Goal: Find specific page/section: Find specific page/section

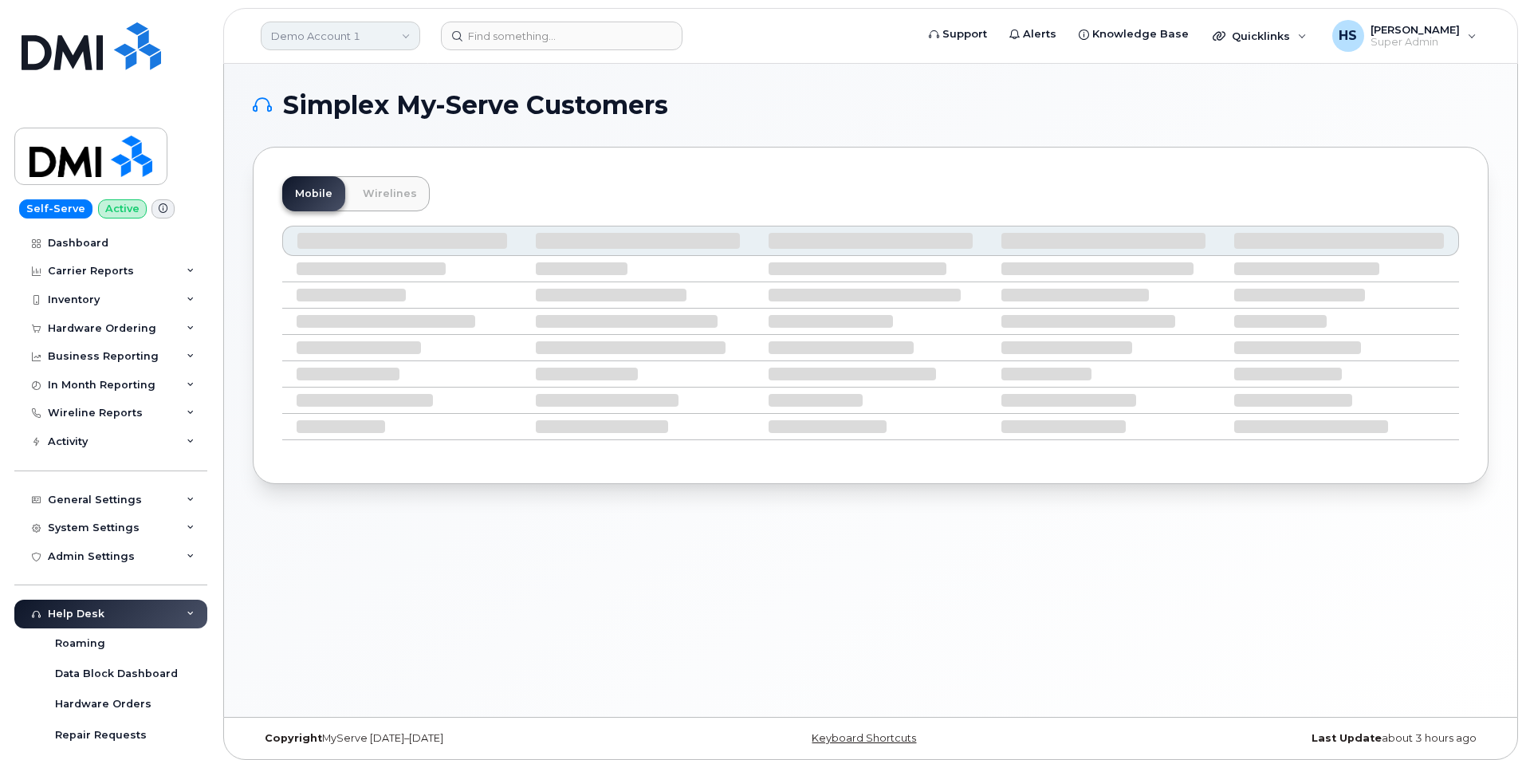
click at [350, 31] on link "Demo Account 1" at bounding box center [340, 36] width 159 height 29
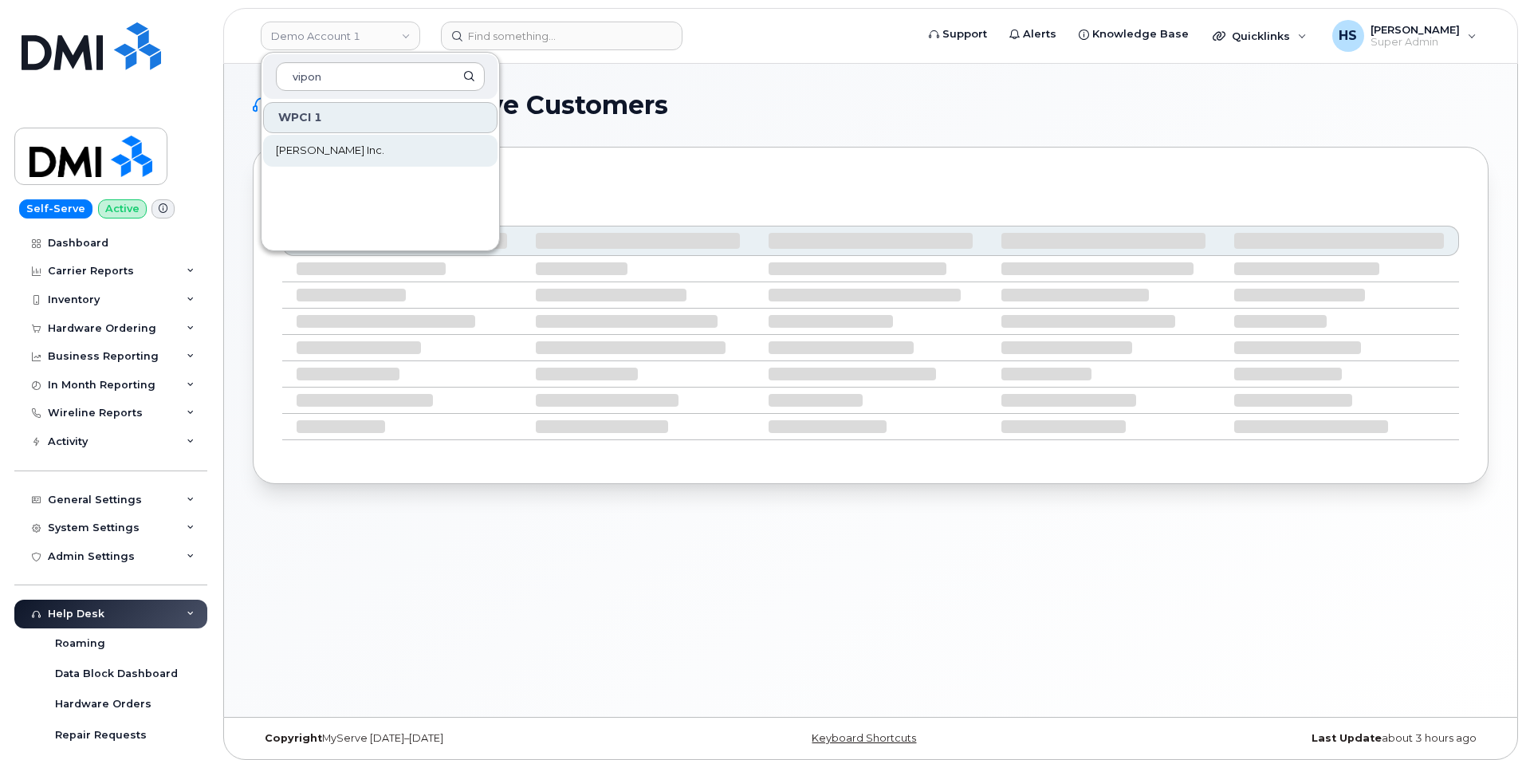
type input "vipon"
click at [309, 155] on span "[PERSON_NAME] Inc." at bounding box center [330, 151] width 108 height 16
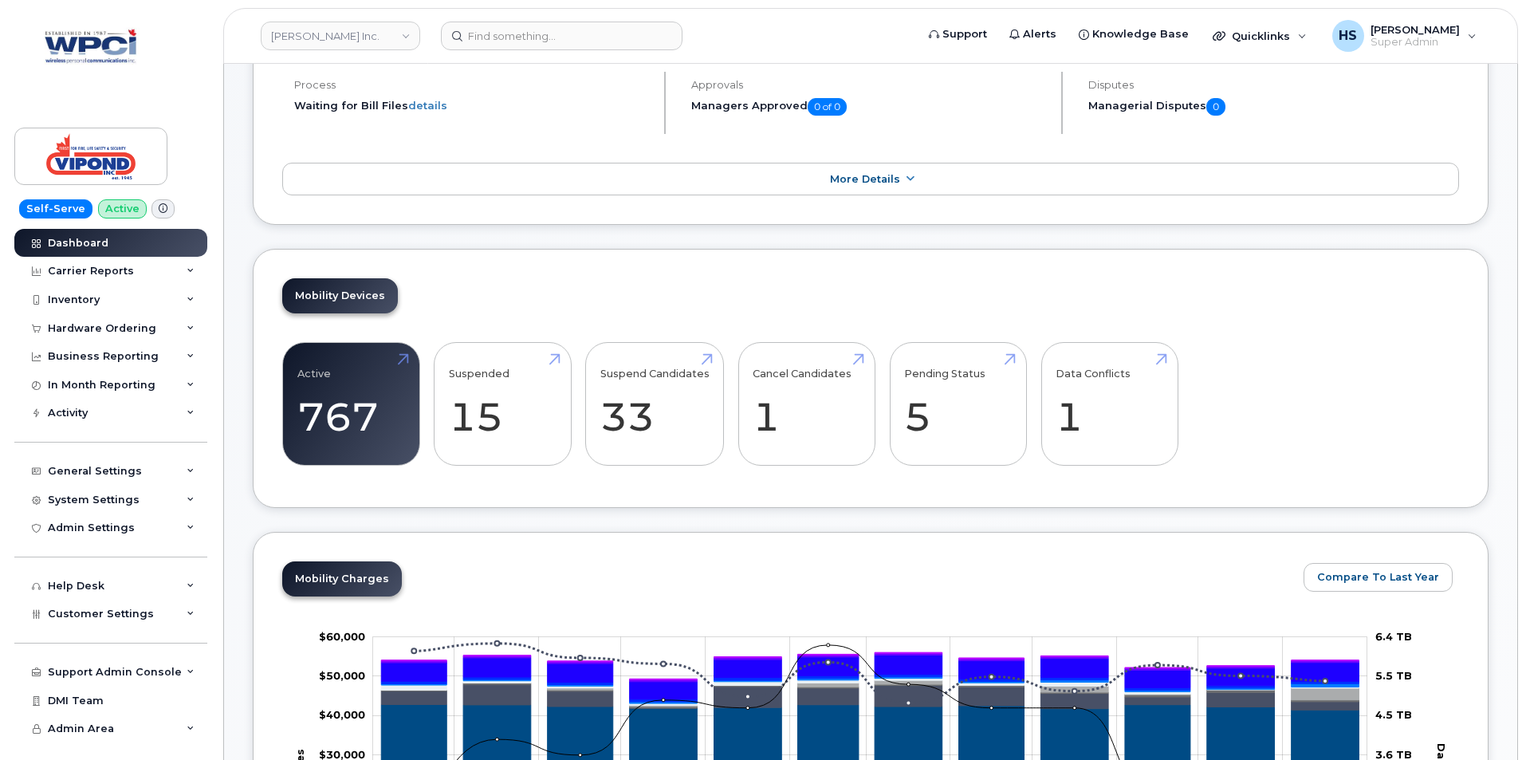
scroll to position [239, 0]
click at [866, 179] on span "More Details" at bounding box center [865, 178] width 70 height 12
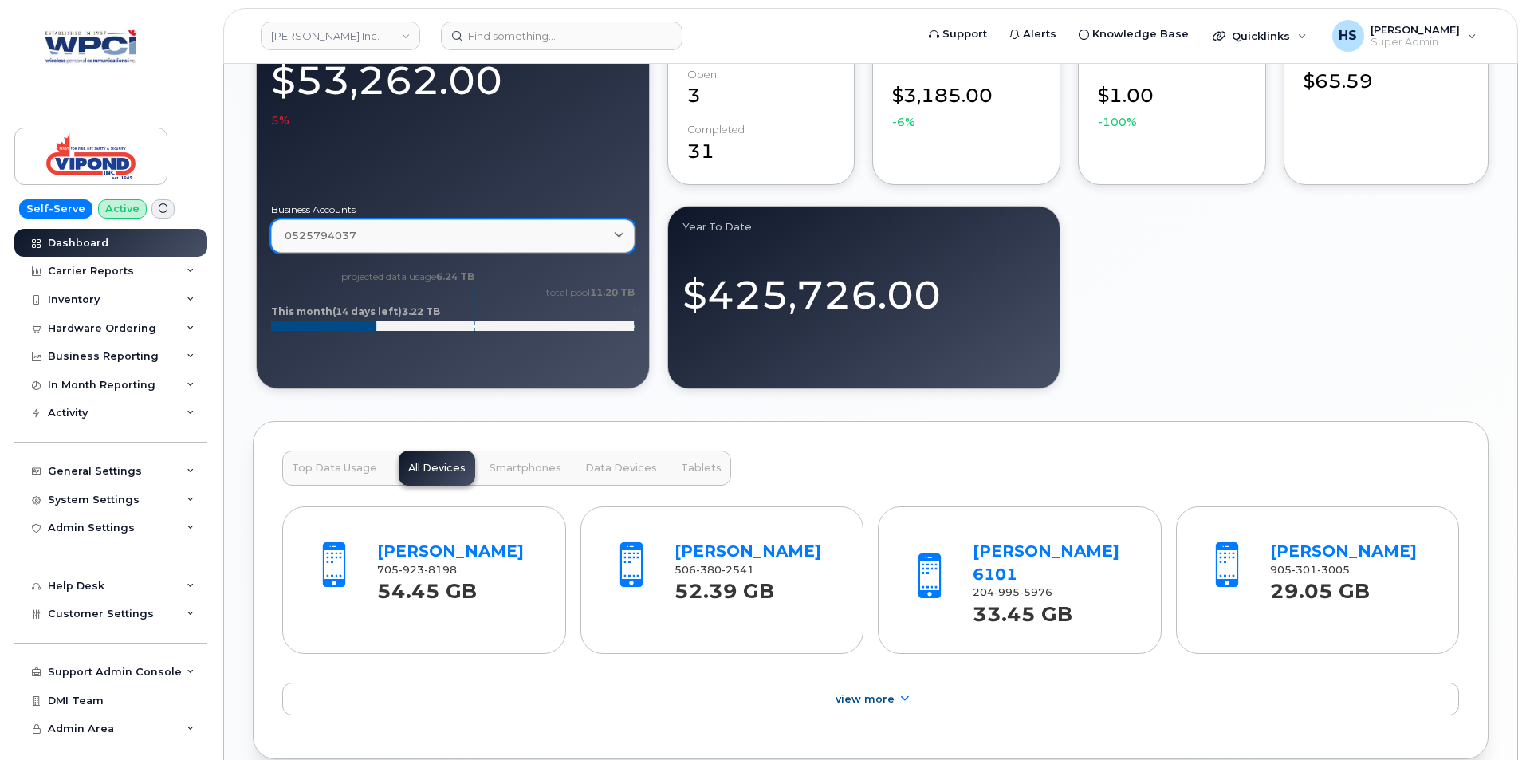
scroll to position [1674, 0]
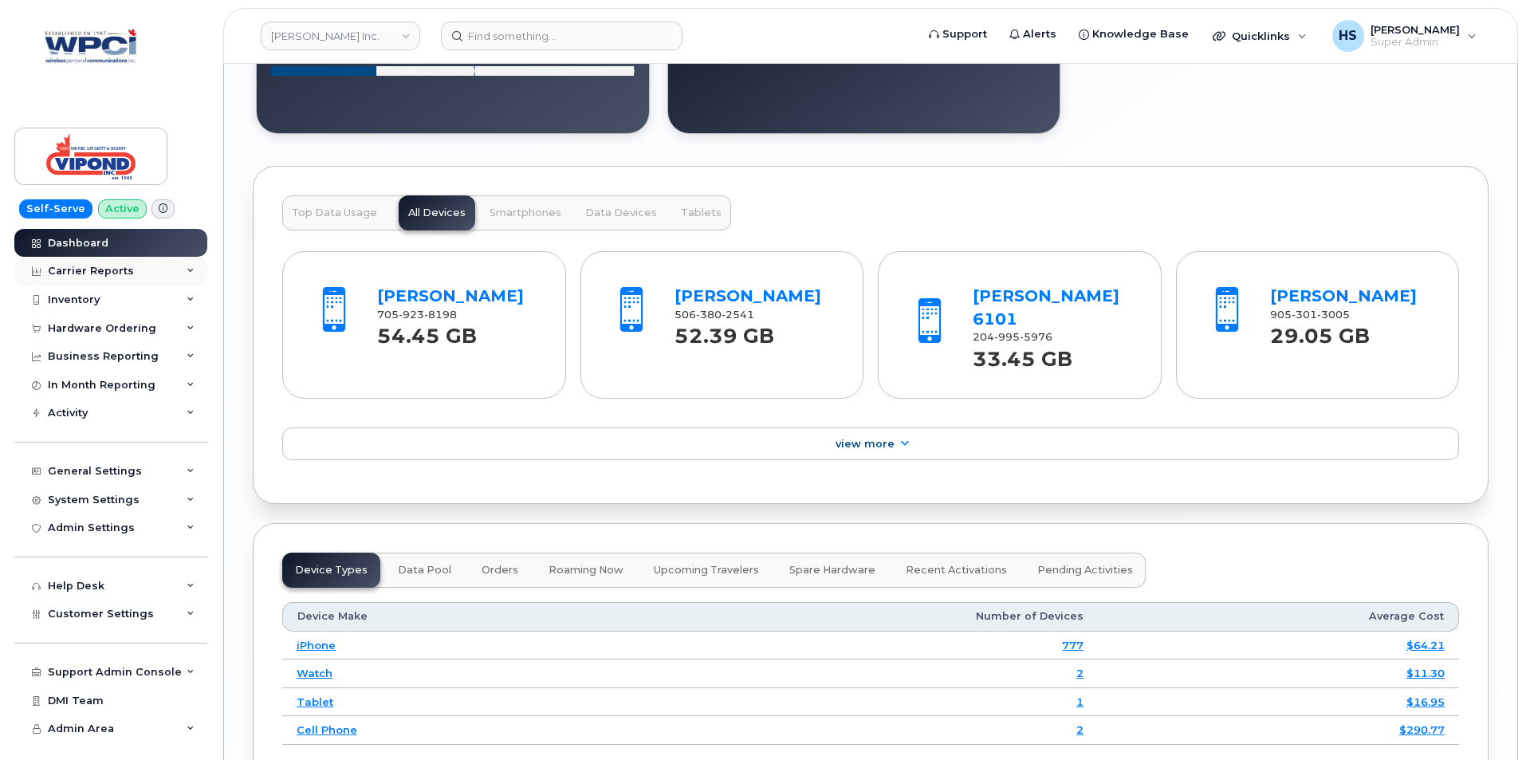
click at [195, 263] on div "Carrier Reports" at bounding box center [110, 271] width 193 height 29
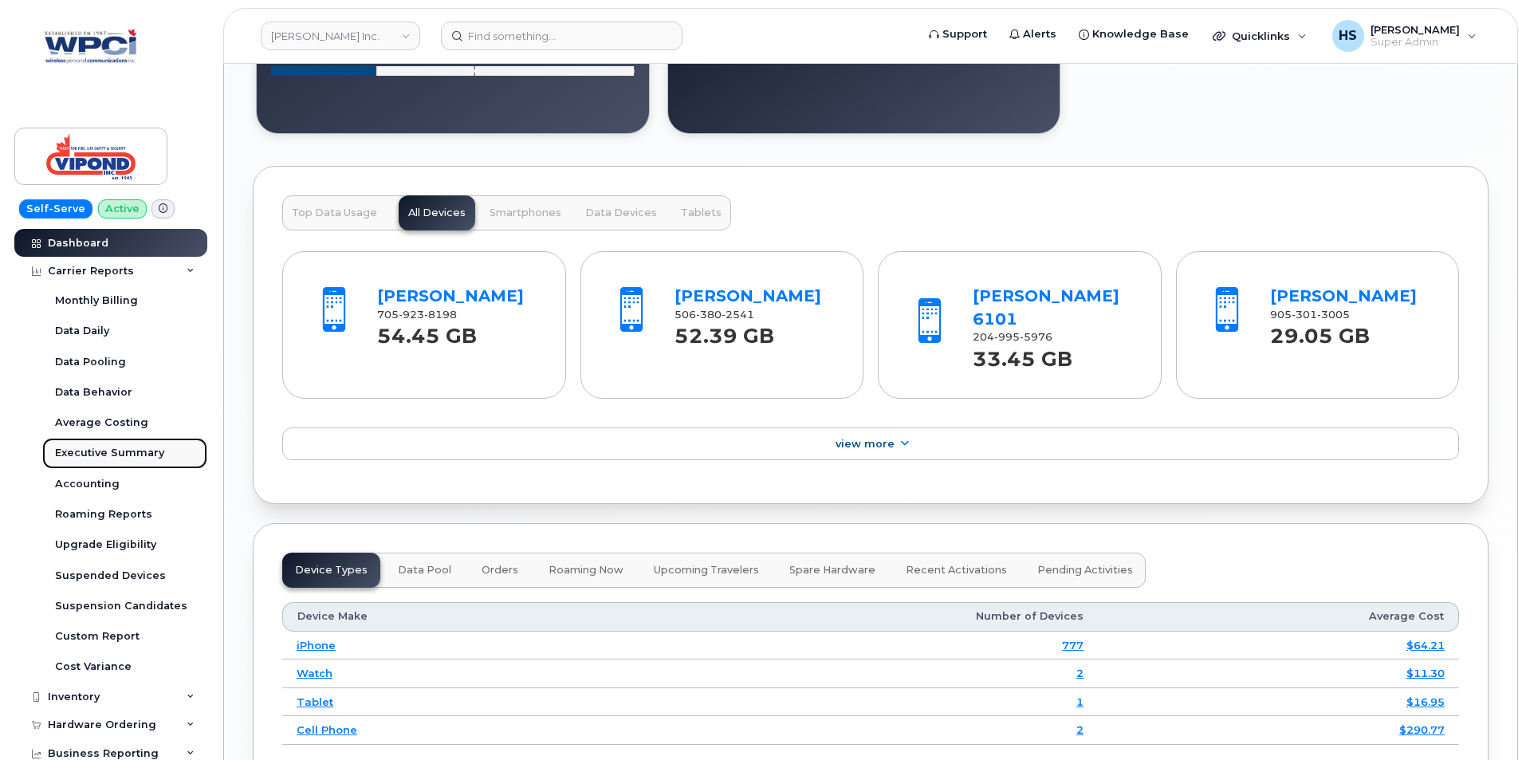
click at [104, 446] on div "Executive Summary" at bounding box center [109, 453] width 109 height 14
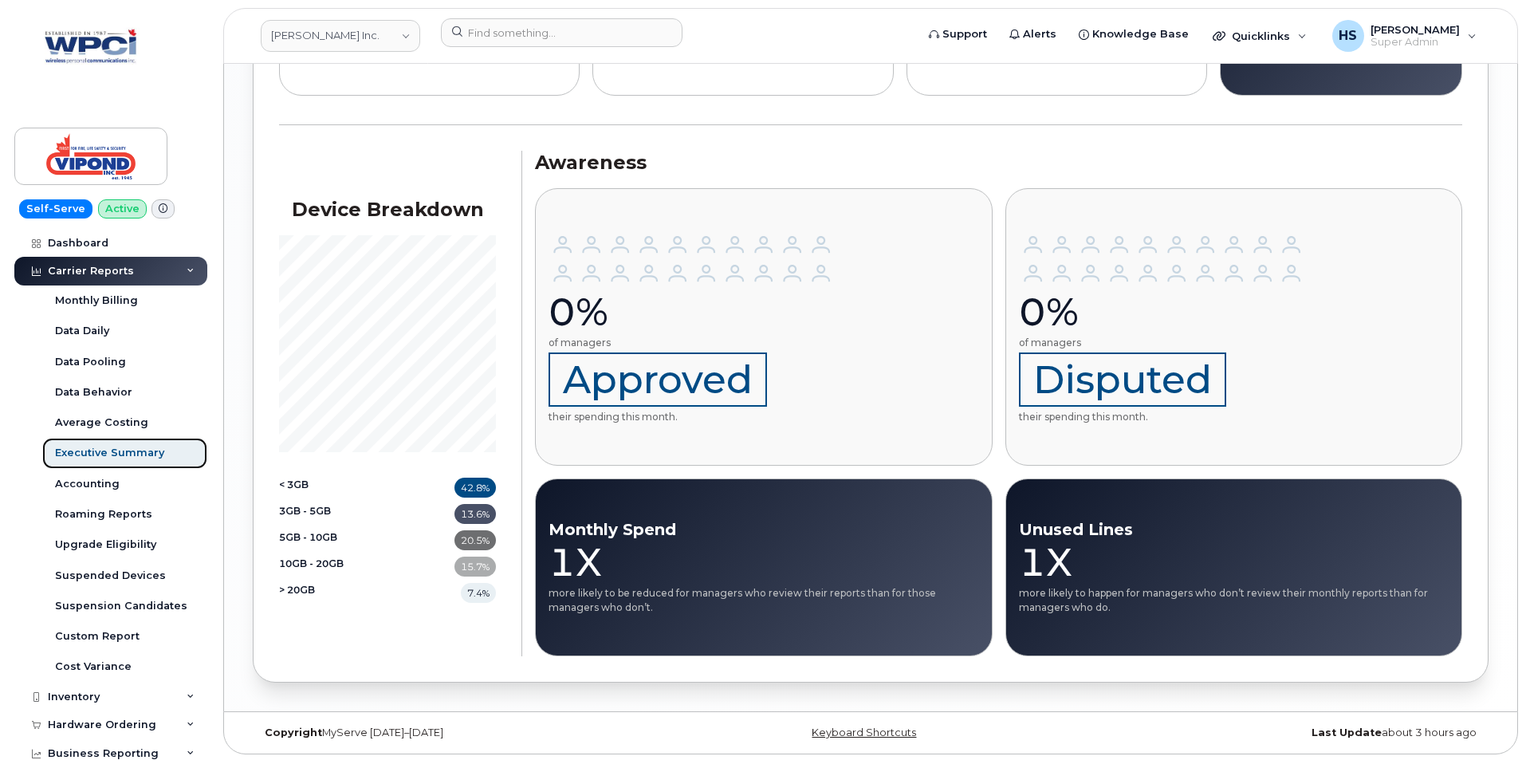
scroll to position [1857, 0]
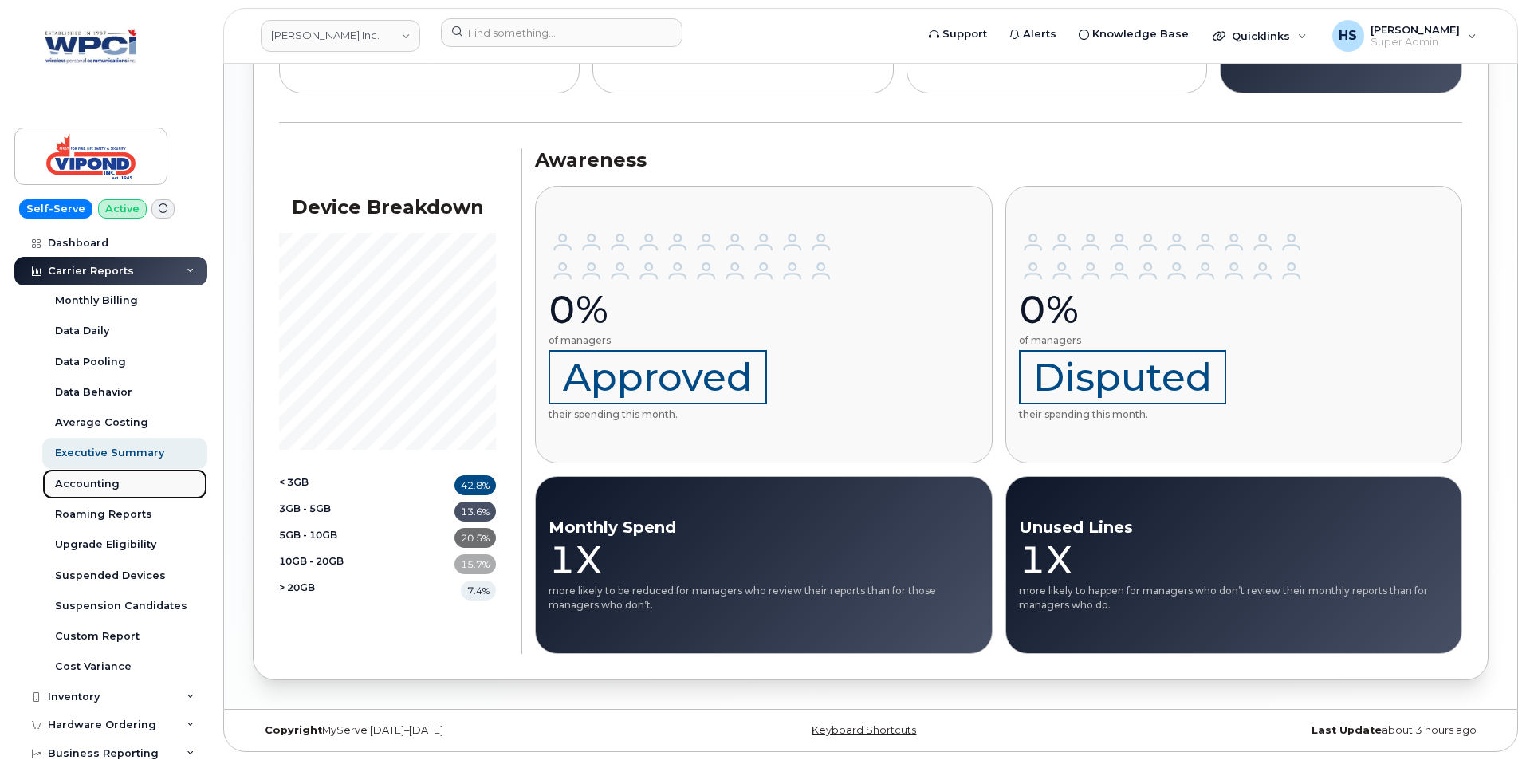
click at [106, 482] on div "Accounting" at bounding box center [87, 484] width 65 height 14
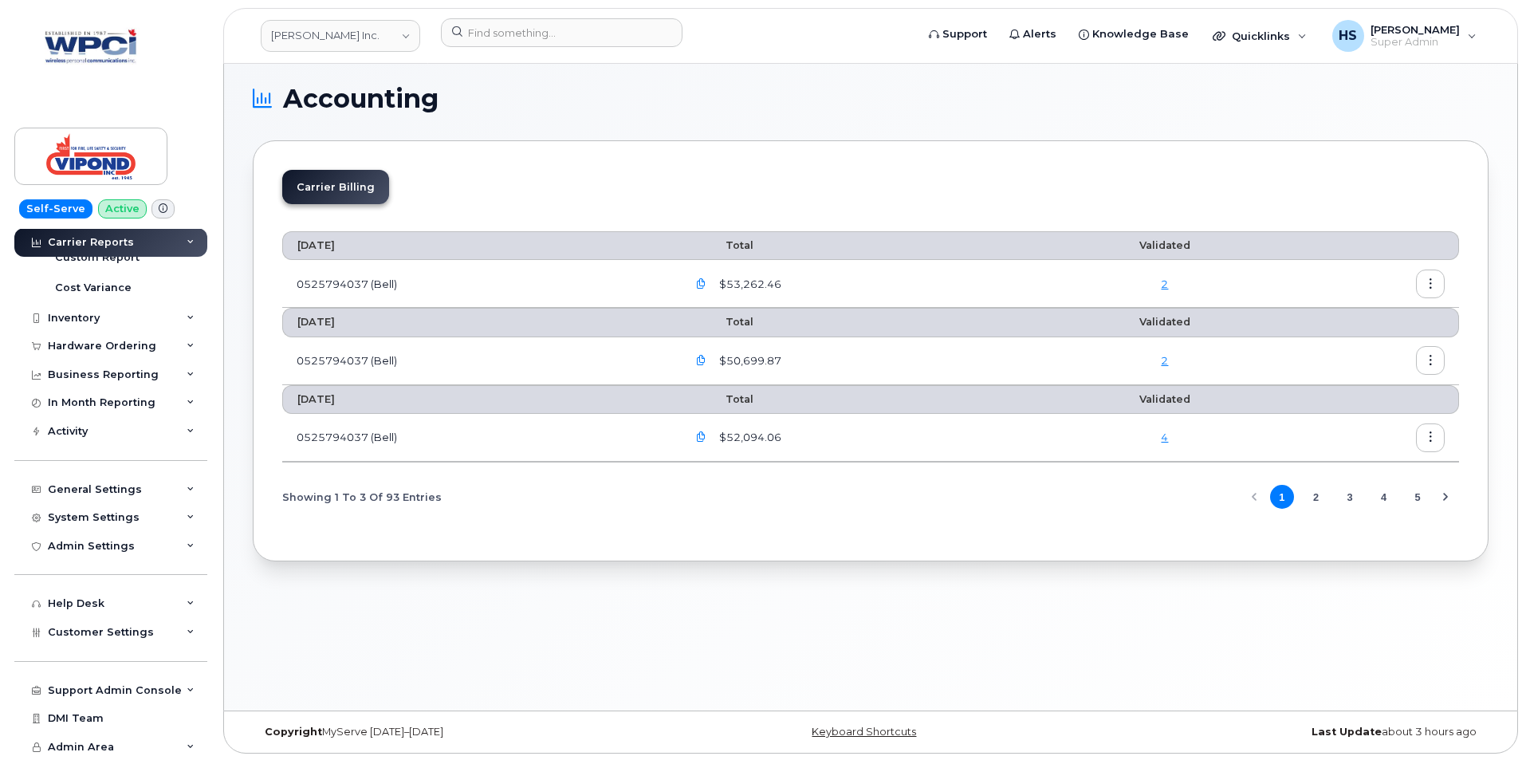
scroll to position [8, 0]
click at [83, 635] on span "Customer Settings" at bounding box center [101, 632] width 106 height 12
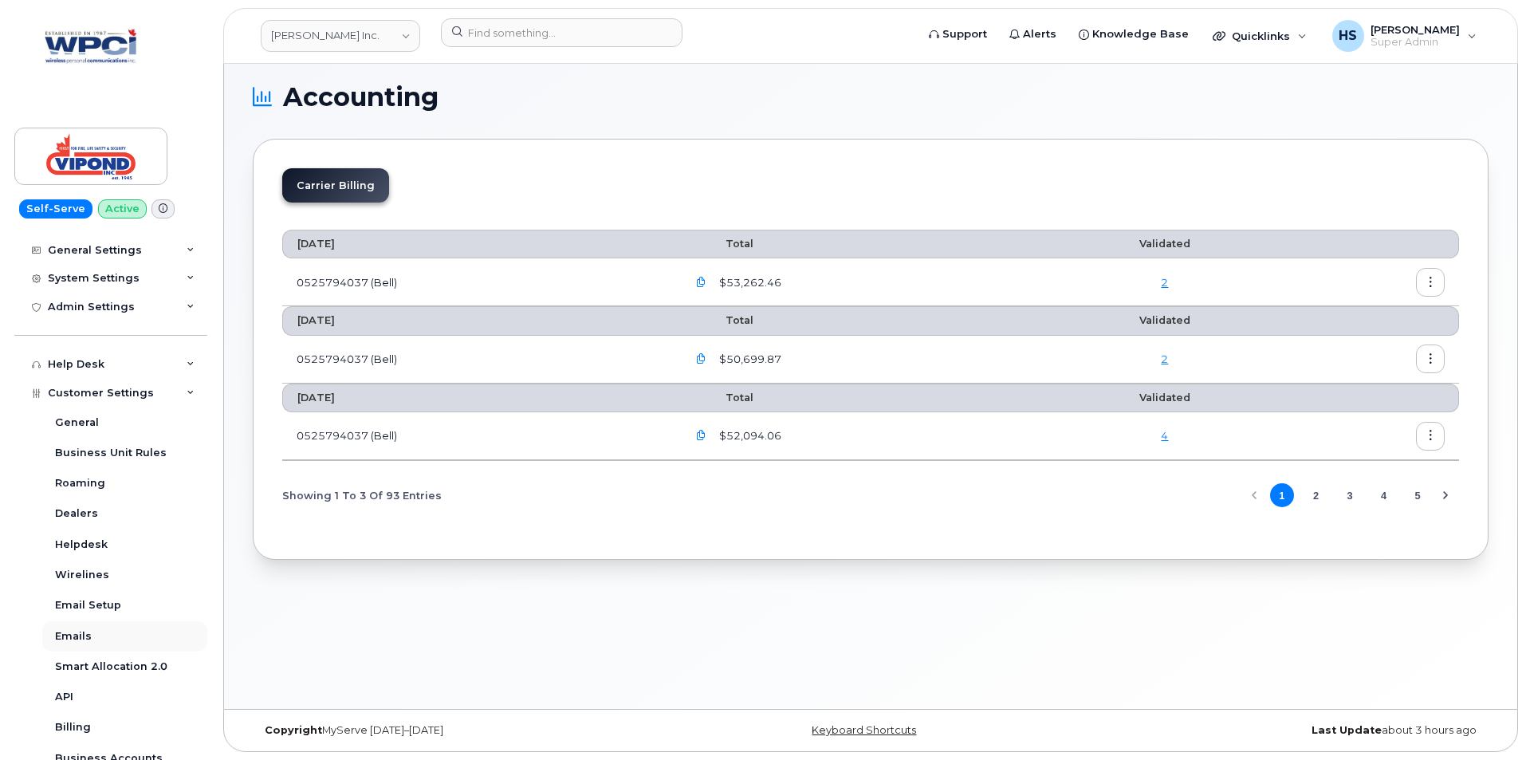
scroll to position [698, 0]
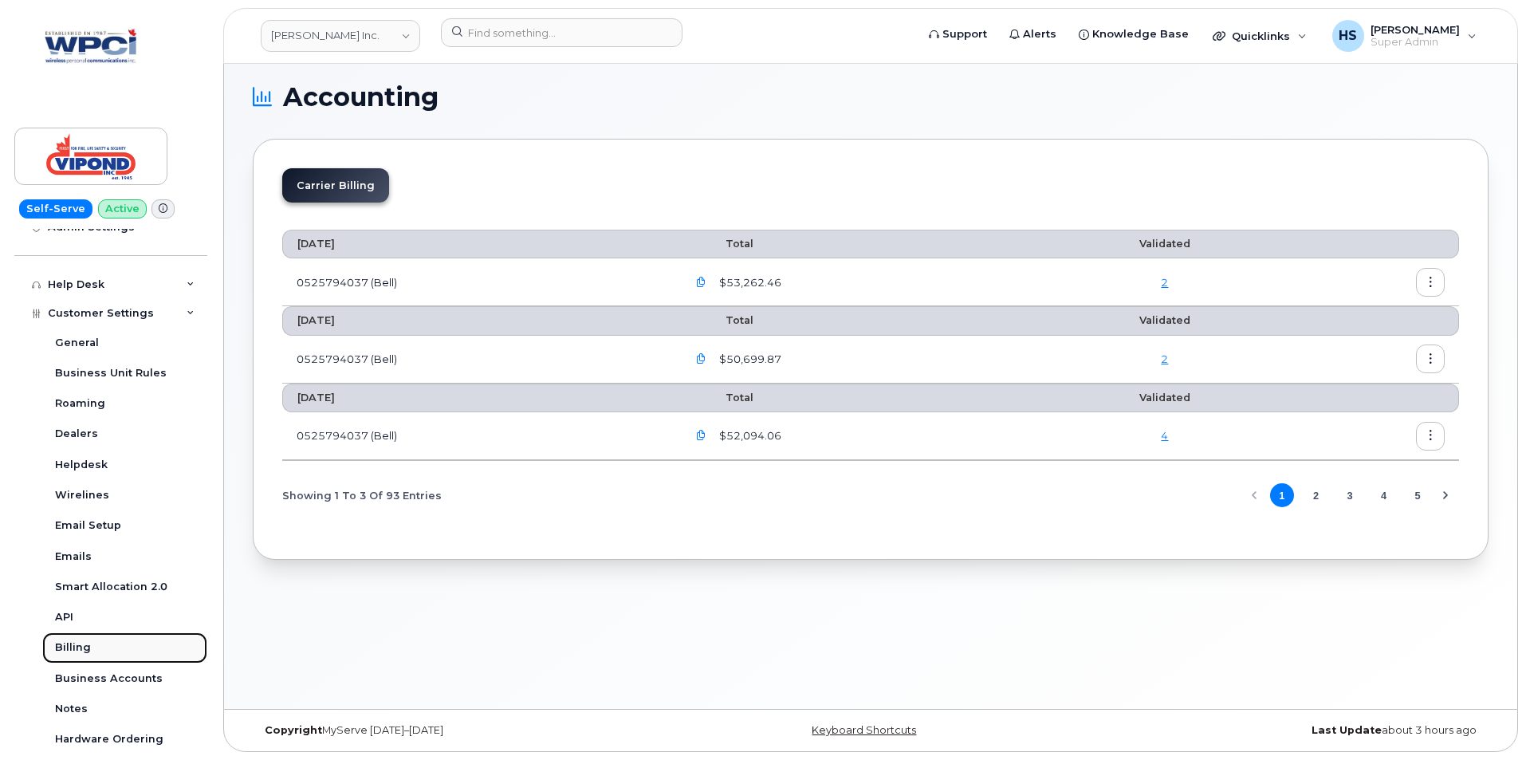
click at [72, 645] on div "Billing" at bounding box center [73, 647] width 36 height 14
click at [74, 646] on div "Billing" at bounding box center [73, 647] width 36 height 14
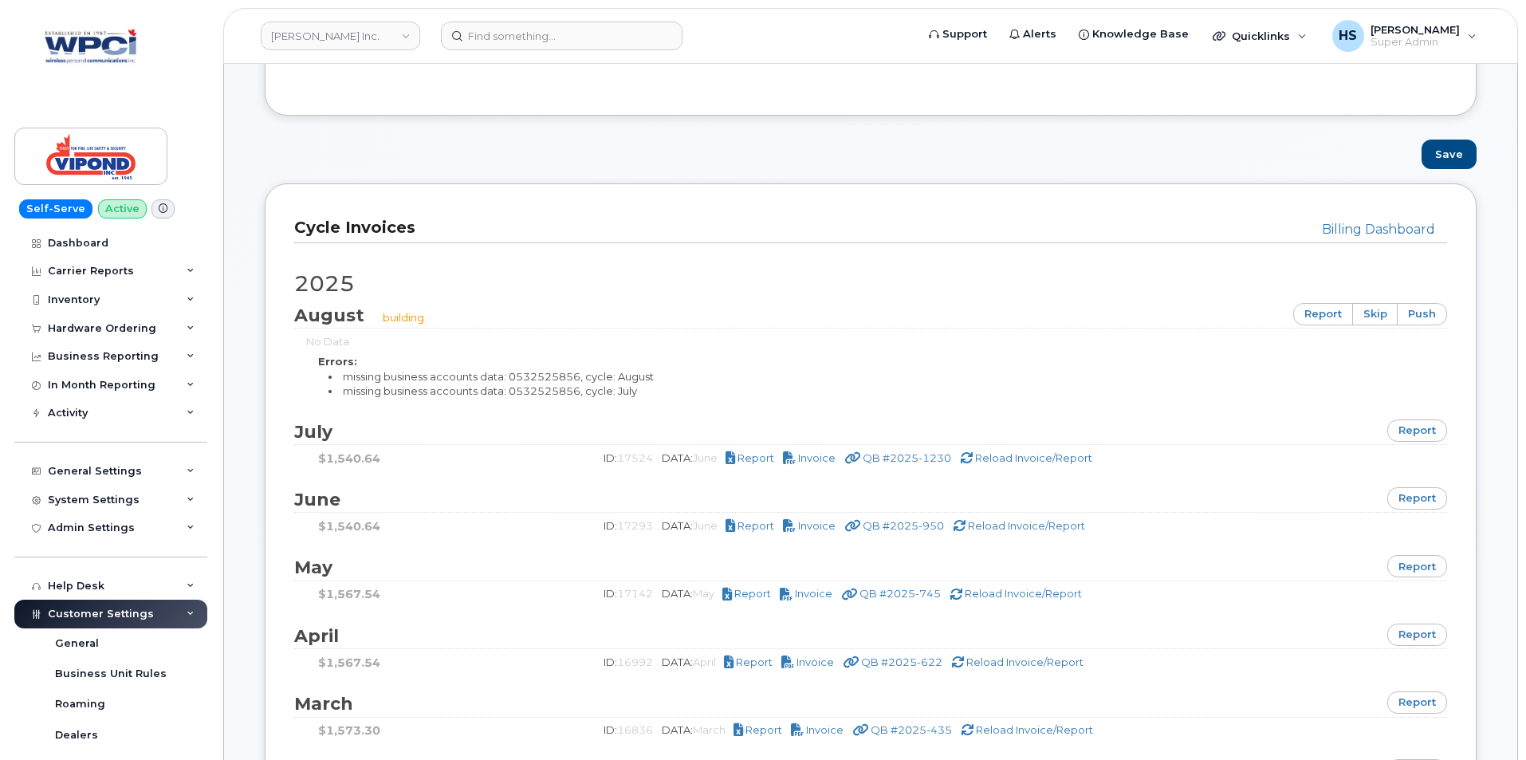
scroll to position [1036, 0]
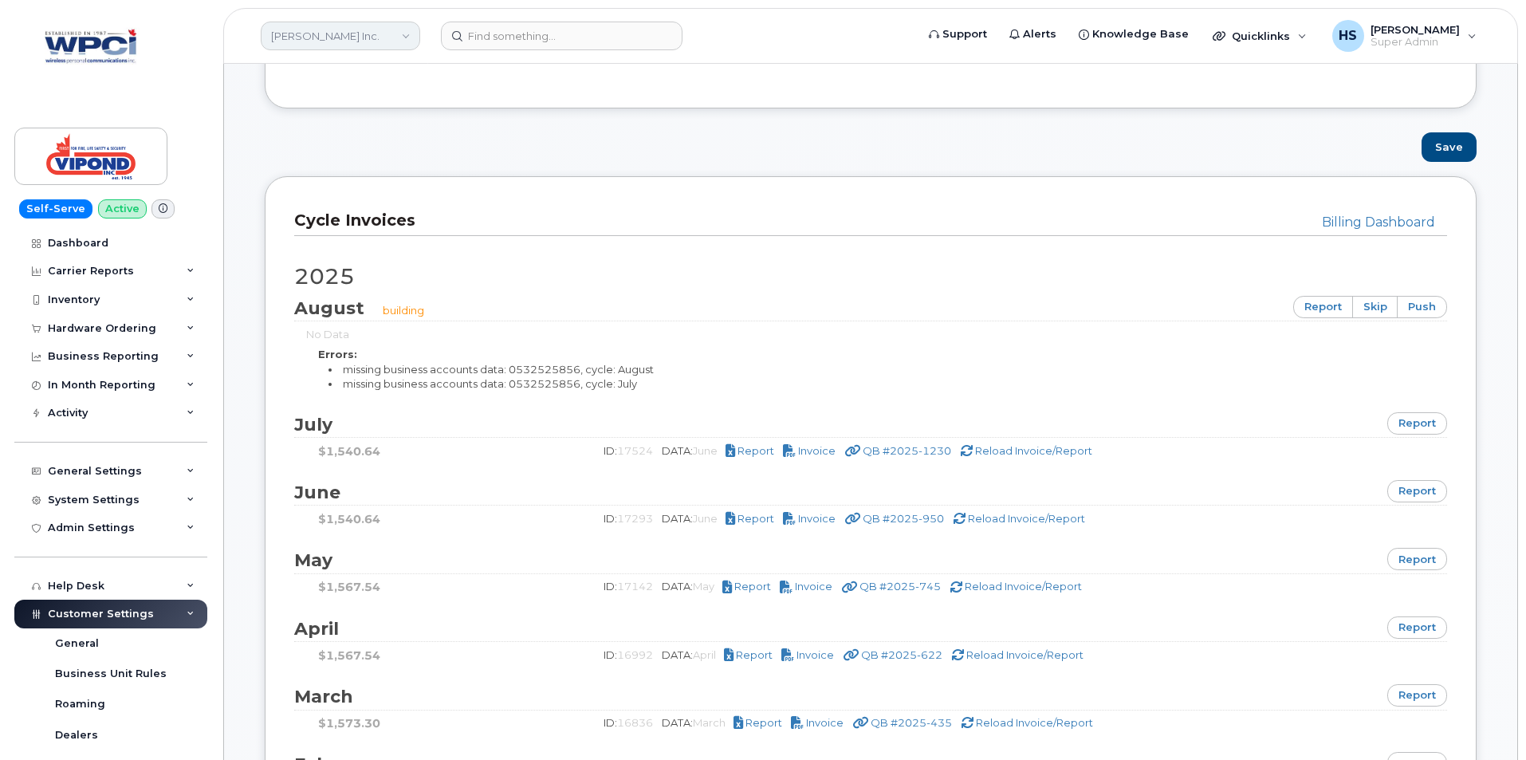
click at [297, 34] on link "[PERSON_NAME] Inc." at bounding box center [340, 36] width 159 height 29
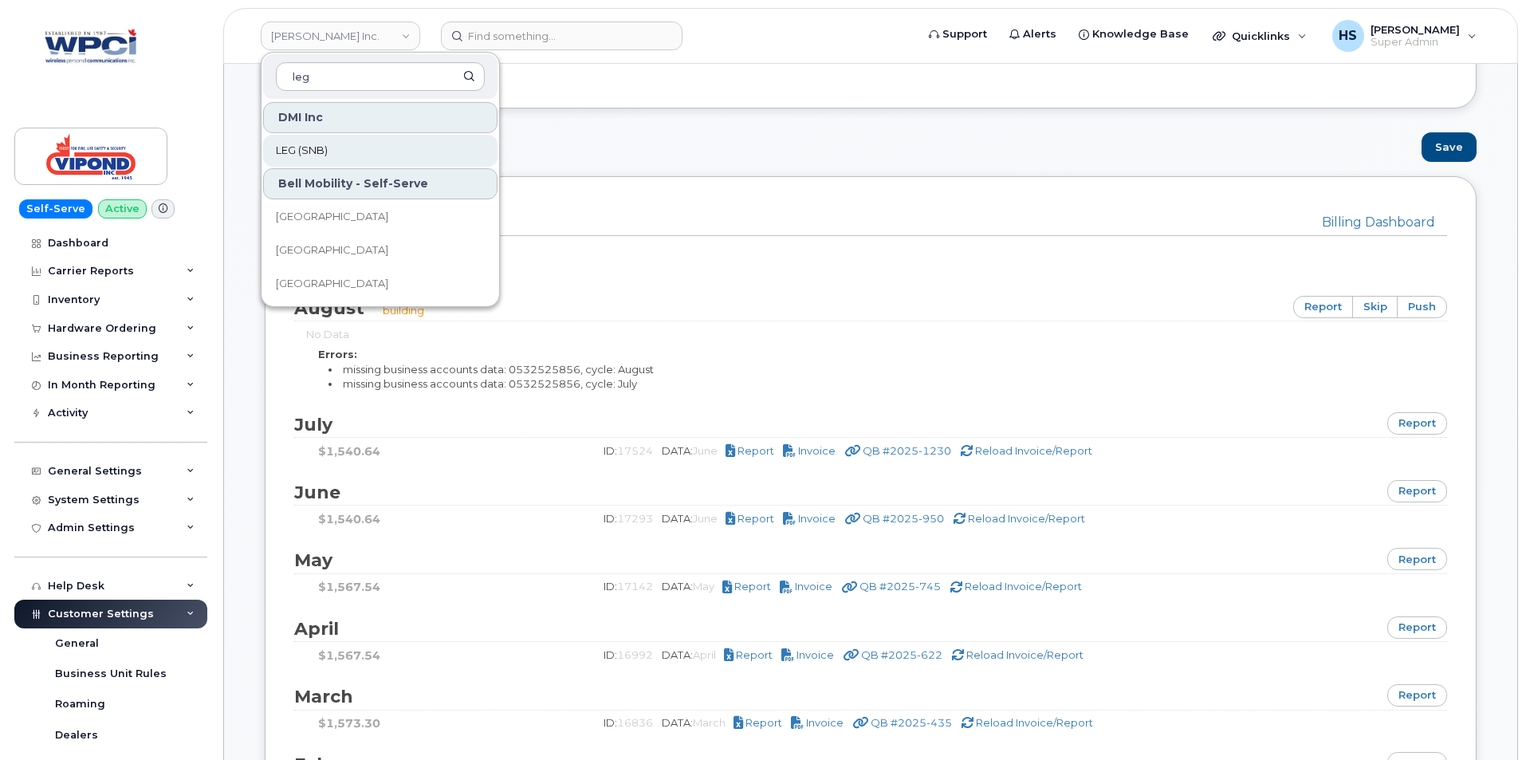
type input "leg"
click at [341, 151] on link "LEG (SNB)" at bounding box center [380, 151] width 234 height 32
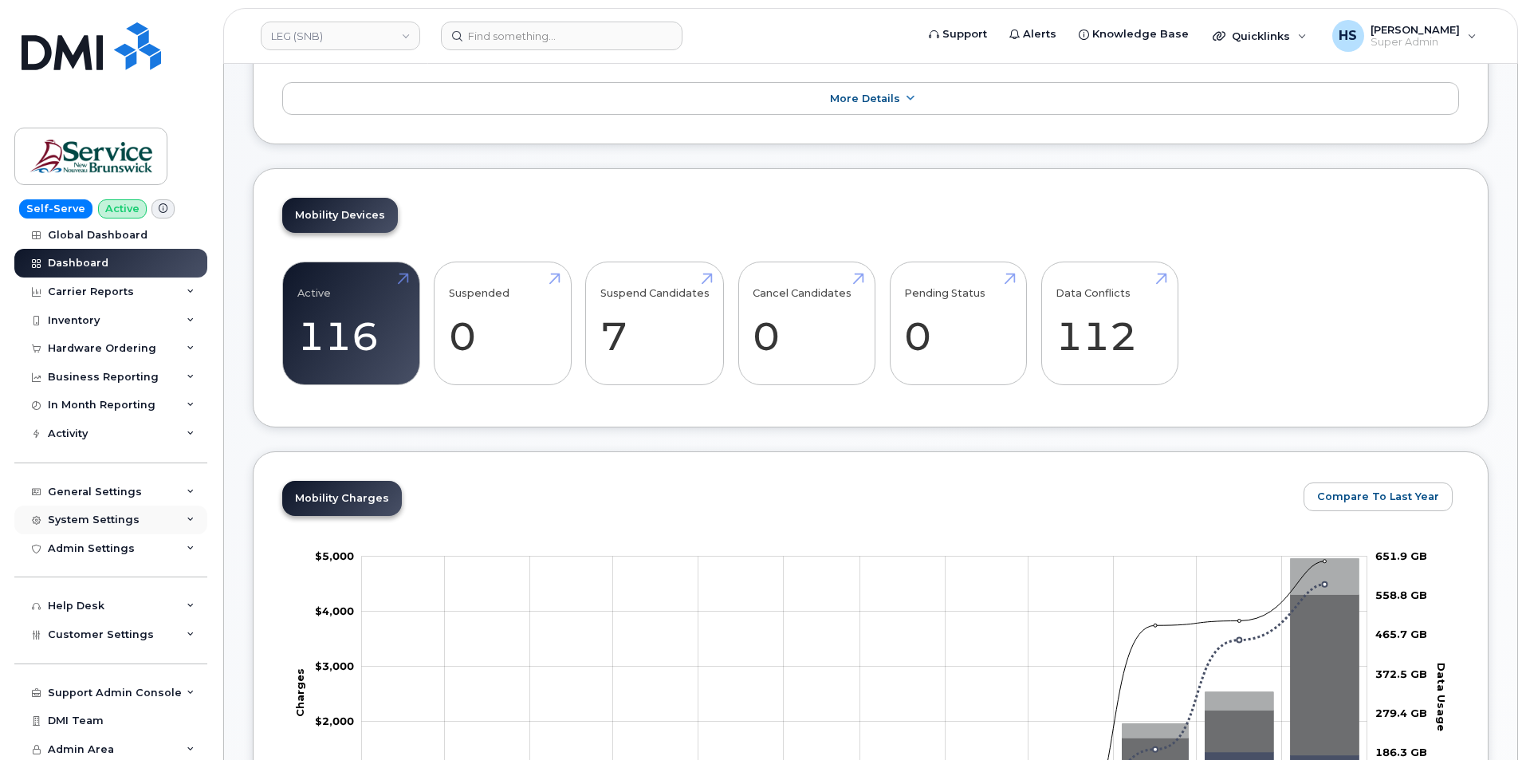
scroll to position [10, 0]
click at [116, 632] on span "Customer Settings" at bounding box center [101, 632] width 106 height 12
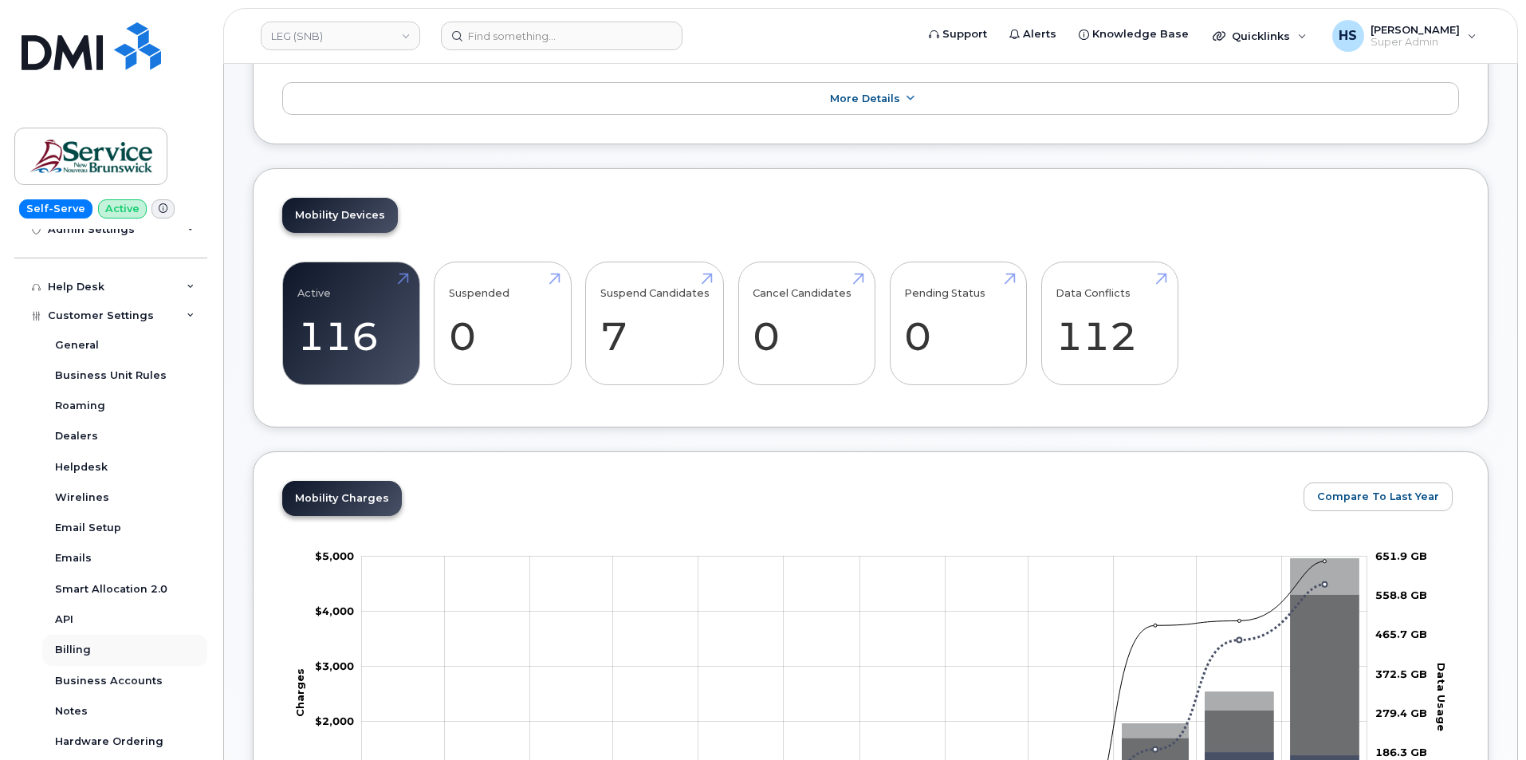
scroll to position [329, 0]
click at [85, 647] on div "Billing" at bounding box center [73, 647] width 36 height 14
